Goal: Task Accomplishment & Management: Use online tool/utility

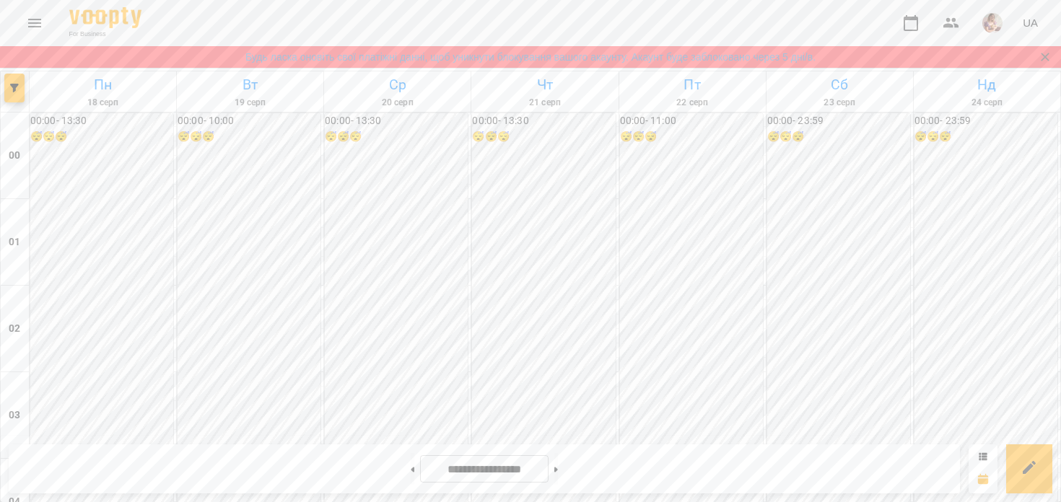
click at [985, 19] on img "button" at bounding box center [992, 23] width 20 height 20
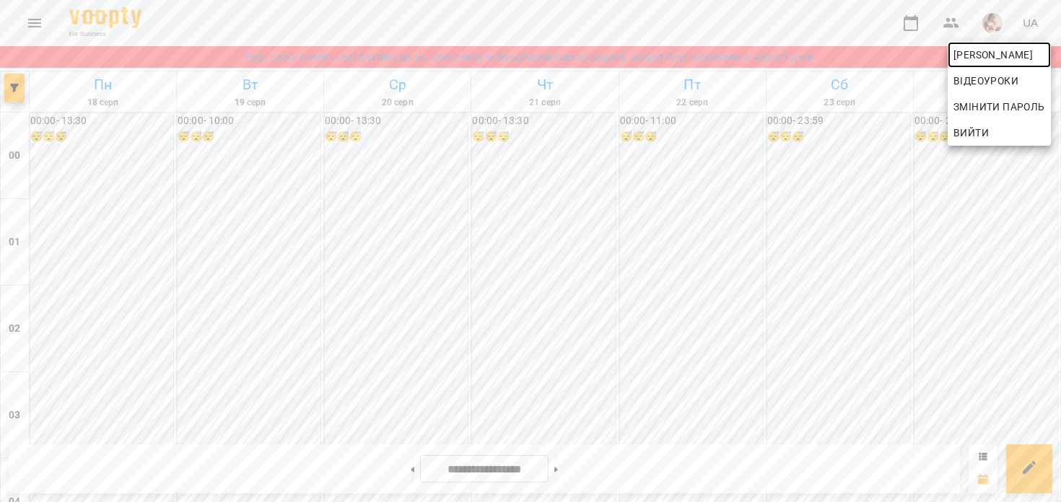
click at [963, 58] on span "[PERSON_NAME]" at bounding box center [1000, 54] width 92 height 17
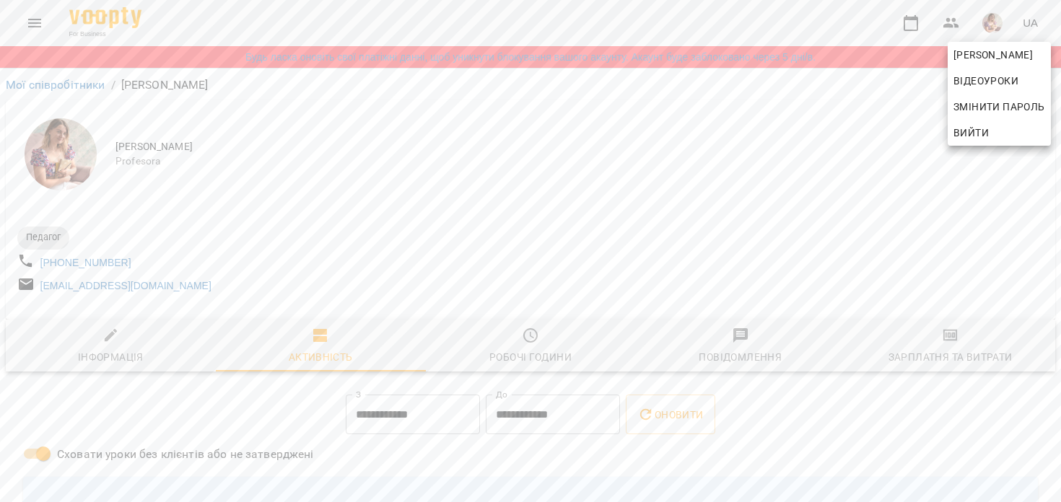
click at [613, 199] on div at bounding box center [530, 251] width 1061 height 502
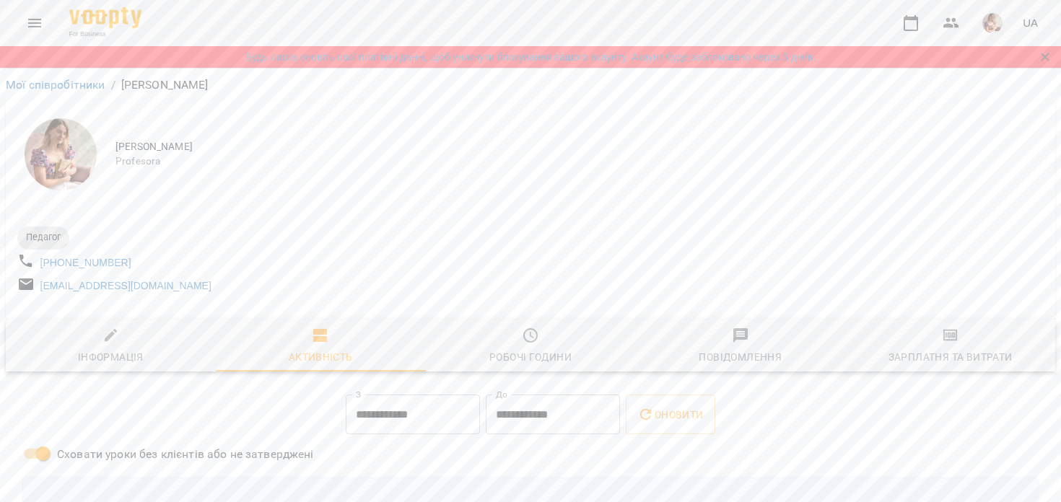
click at [916, 348] on span "Зарплатня та Витрати" at bounding box center [950, 346] width 193 height 39
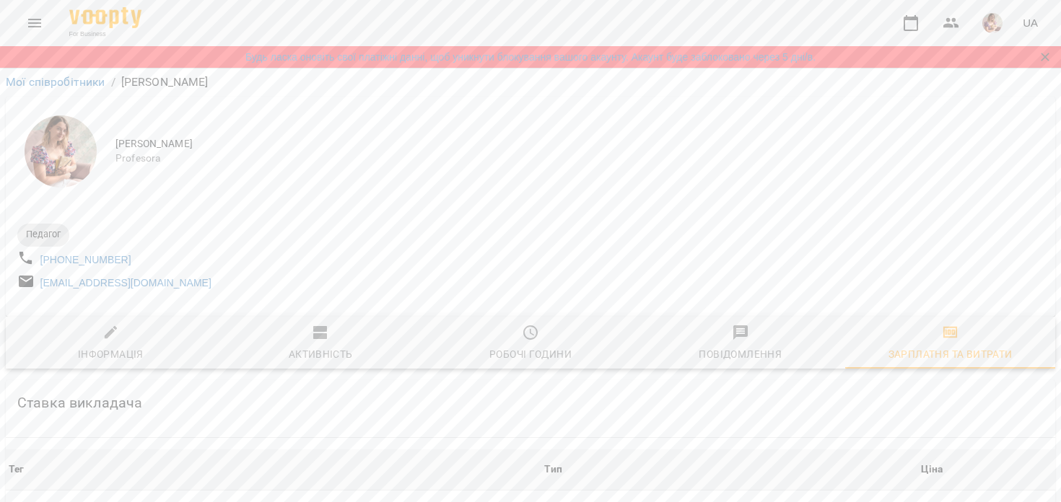
scroll to position [648, 0]
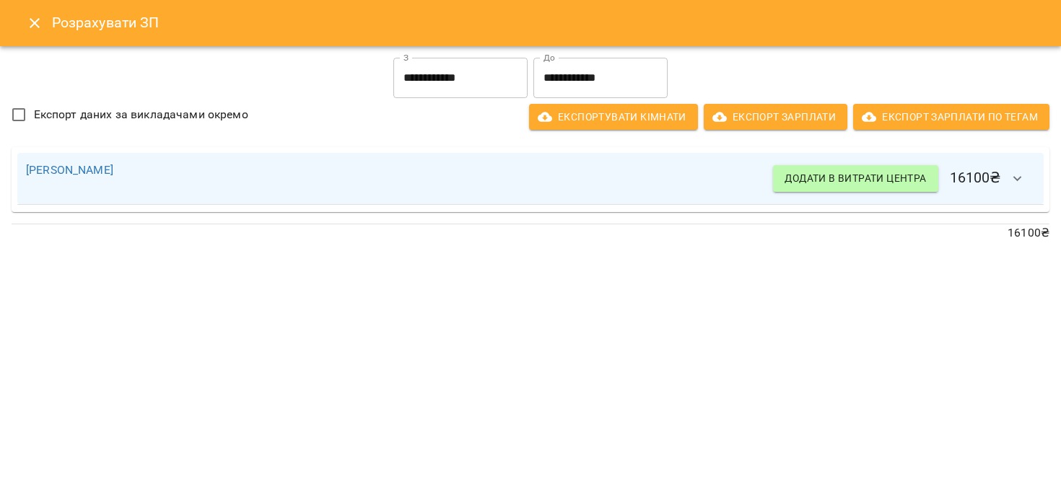
click at [34, 22] on icon "Close" at bounding box center [35, 23] width 10 height 10
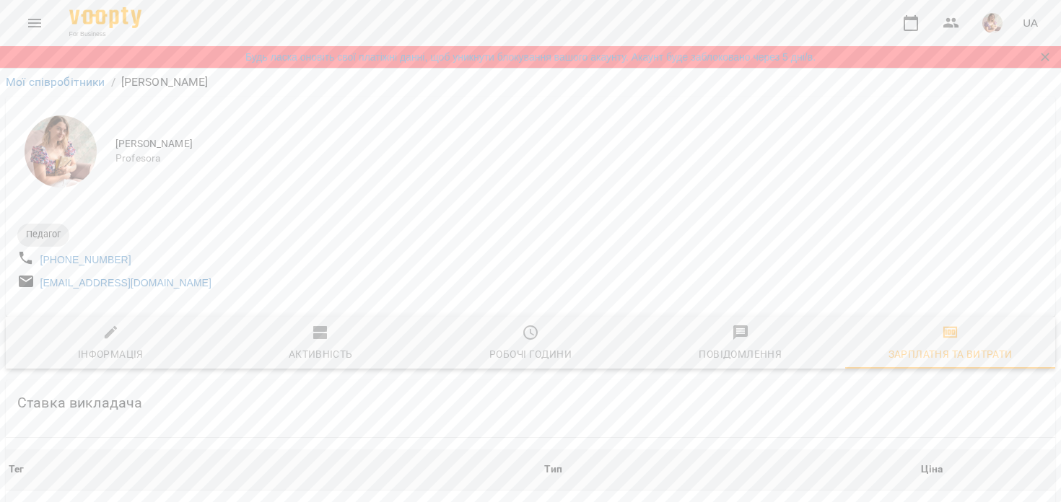
scroll to position [0, 0]
click at [321, 209] on div "Педагог [PHONE_NUMBER] [EMAIL_ADDRESS][DOMAIN_NAME]" at bounding box center [531, 258] width 1050 height 99
